Goal: Navigation & Orientation: Find specific page/section

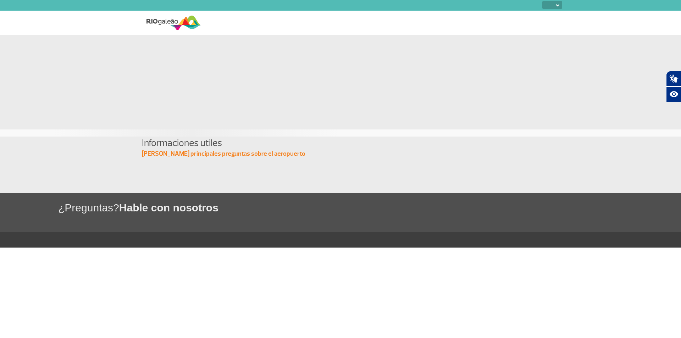
select select
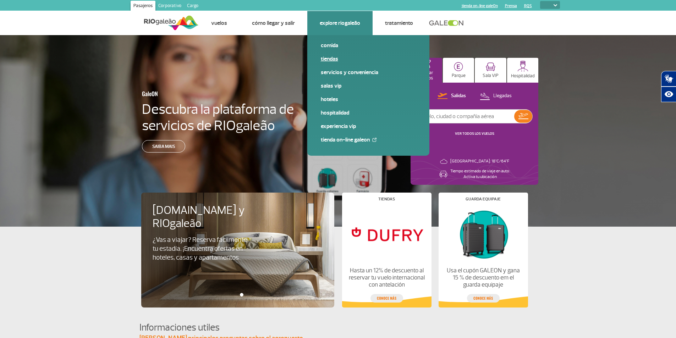
click at [329, 58] on link "Tiendas" at bounding box center [368, 59] width 95 height 8
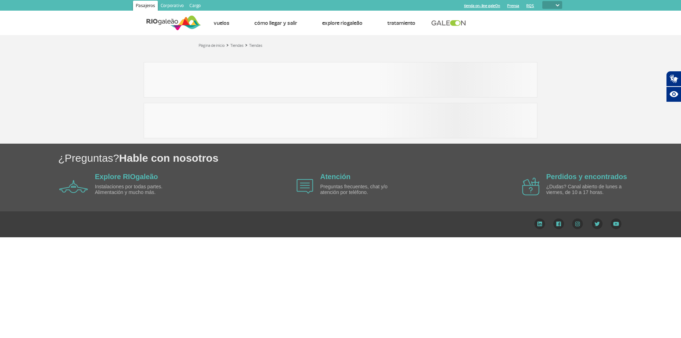
select select
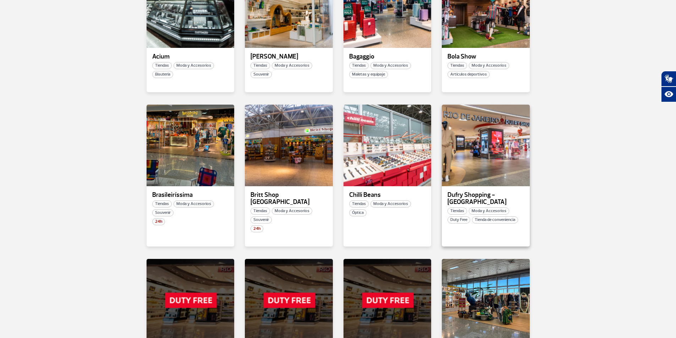
scroll to position [142, 0]
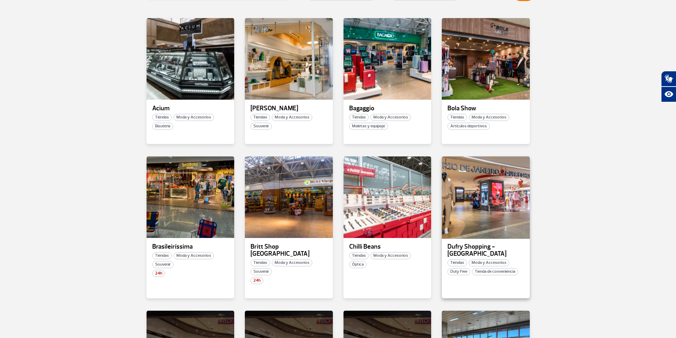
click at [487, 191] on div at bounding box center [485, 197] width 89 height 83
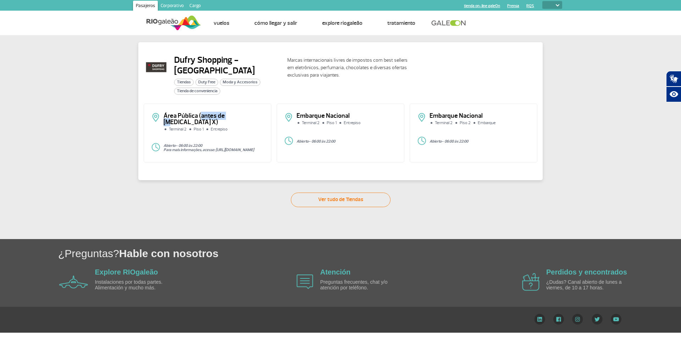
drag, startPoint x: 201, startPoint y: 118, endPoint x: 229, endPoint y: 119, distance: 28.1
click at [229, 119] on p "Área Pública (antes de [MEDICAL_DATA] X)" at bounding box center [214, 119] width 100 height 13
drag, startPoint x: 229, startPoint y: 119, endPoint x: 234, endPoint y: 119, distance: 5.0
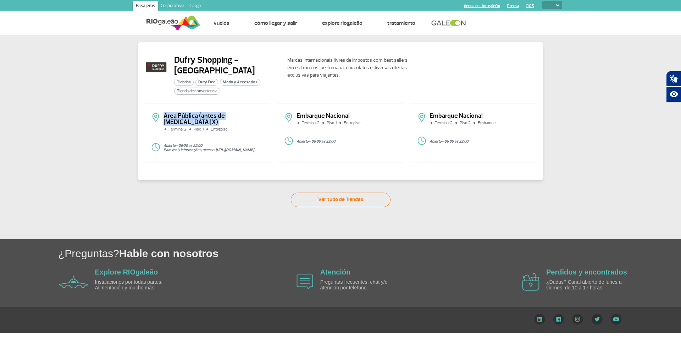
click at [229, 119] on p "Área Pública (antes de [MEDICAL_DATA] X)" at bounding box center [214, 119] width 100 height 13
click at [341, 115] on p "Embarque Nacional" at bounding box center [347, 116] width 100 height 6
click at [322, 74] on p "Marcas internacionais livres de impostos com best sellers em eletrônicos, perfu…" at bounding box center [351, 67] width 128 height 22
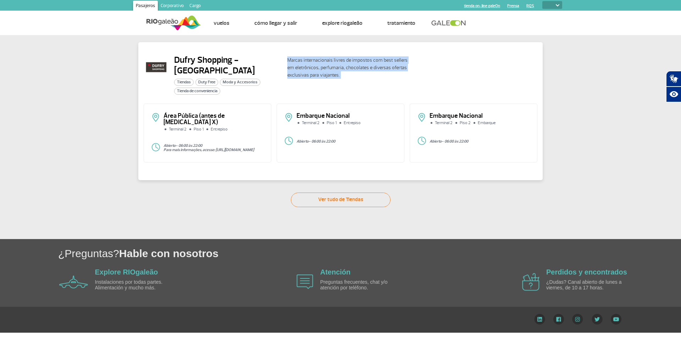
click at [322, 74] on p "Marcas internacionais livres de impostos com best sellers em eletrônicos, perfu…" at bounding box center [351, 67] width 128 height 22
click at [344, 68] on p "Marcas internacionais livres de impostos com best sellers em eletrônicos, perfu…" at bounding box center [351, 67] width 128 height 22
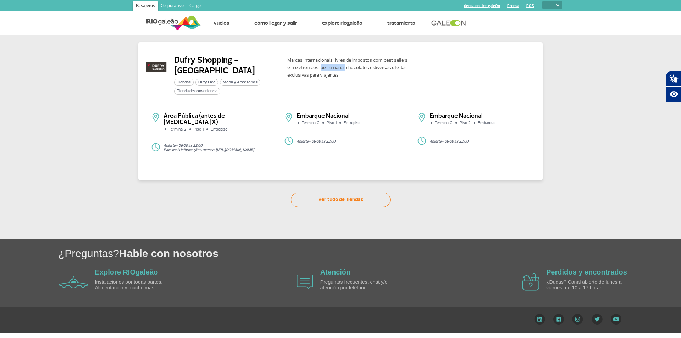
drag, startPoint x: 312, startPoint y: 67, endPoint x: 336, endPoint y: 69, distance: 23.2
click at [336, 69] on p "Marcas internacionais livres de impostos com best sellers em eletrônicos, perfu…" at bounding box center [351, 67] width 128 height 22
click at [331, 70] on p "Marcas internacionais livres de impostos com best sellers em eletrônicos, perfu…" at bounding box center [351, 67] width 128 height 22
drag, startPoint x: 176, startPoint y: 58, endPoint x: 212, endPoint y: 73, distance: 38.5
click at [212, 73] on h2 "Dufry Shopping - [GEOGRAPHIC_DATA]" at bounding box center [227, 65] width 107 height 21
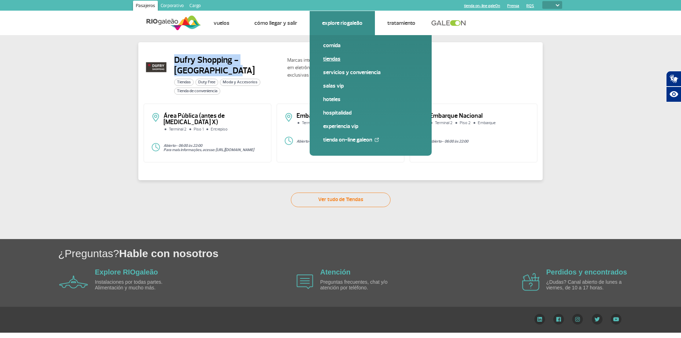
click at [325, 59] on link "Tiendas" at bounding box center [370, 59] width 95 height 8
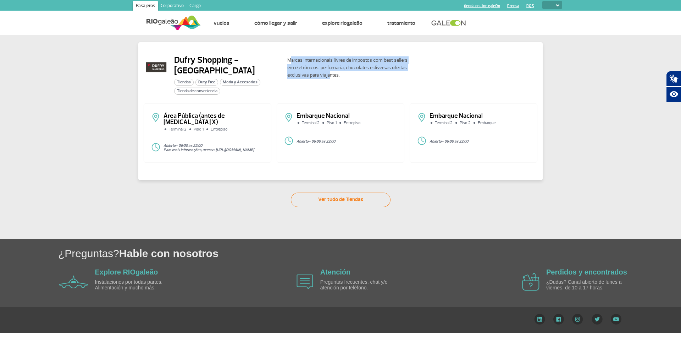
drag, startPoint x: 290, startPoint y: 61, endPoint x: 329, endPoint y: 72, distance: 40.2
click at [329, 72] on p "Marcas internacionais livres de impostos com best sellers em eletrônicos, perfu…" at bounding box center [351, 67] width 128 height 22
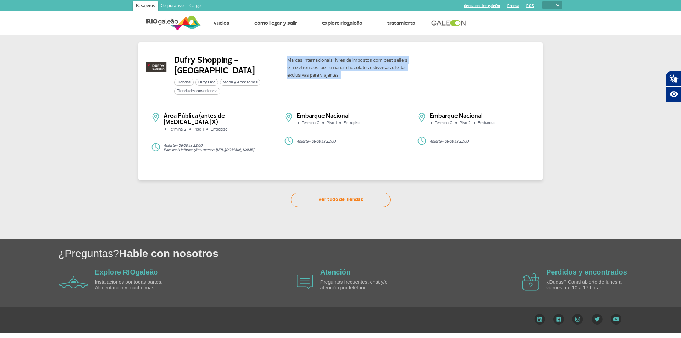
click at [329, 63] on p "Marcas internacionais livres de impostos com best sellers em eletrônicos, perfu…" at bounding box center [351, 67] width 128 height 22
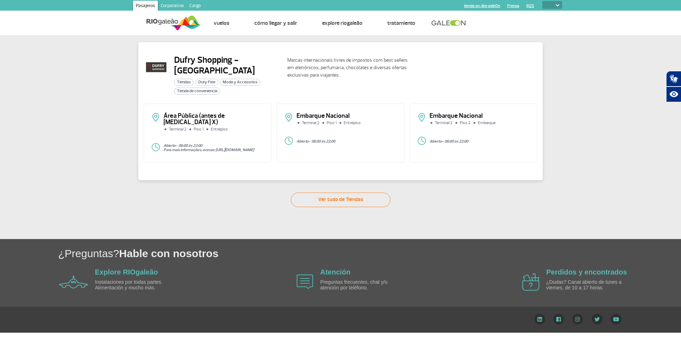
click at [301, 66] on p "Marcas internacionais livres de impostos com best sellers em eletrônicos, perfu…" at bounding box center [351, 67] width 128 height 22
click at [325, 59] on p "Marcas internacionais livres de impostos com best sellers em eletrônicos, perfu…" at bounding box center [351, 67] width 128 height 22
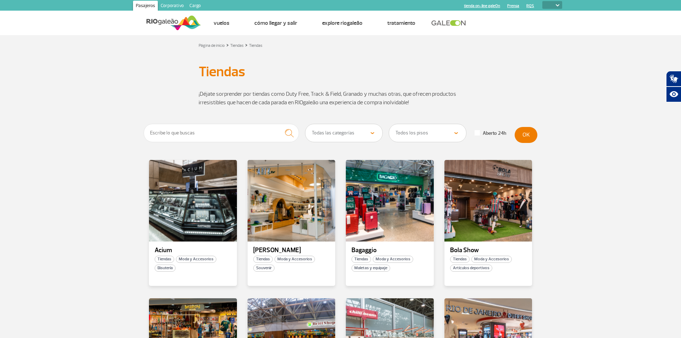
select select
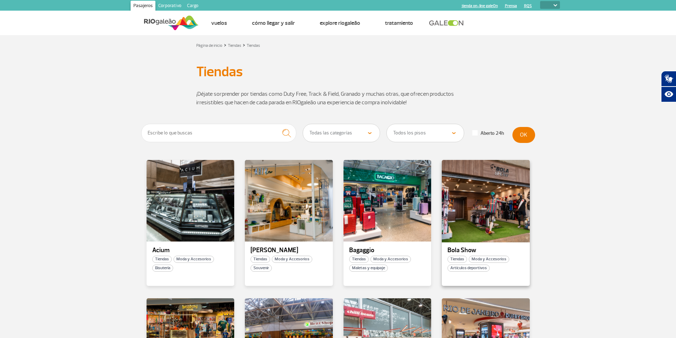
click at [491, 216] on div at bounding box center [485, 200] width 89 height 83
